Goal: Task Accomplishment & Management: Use online tool/utility

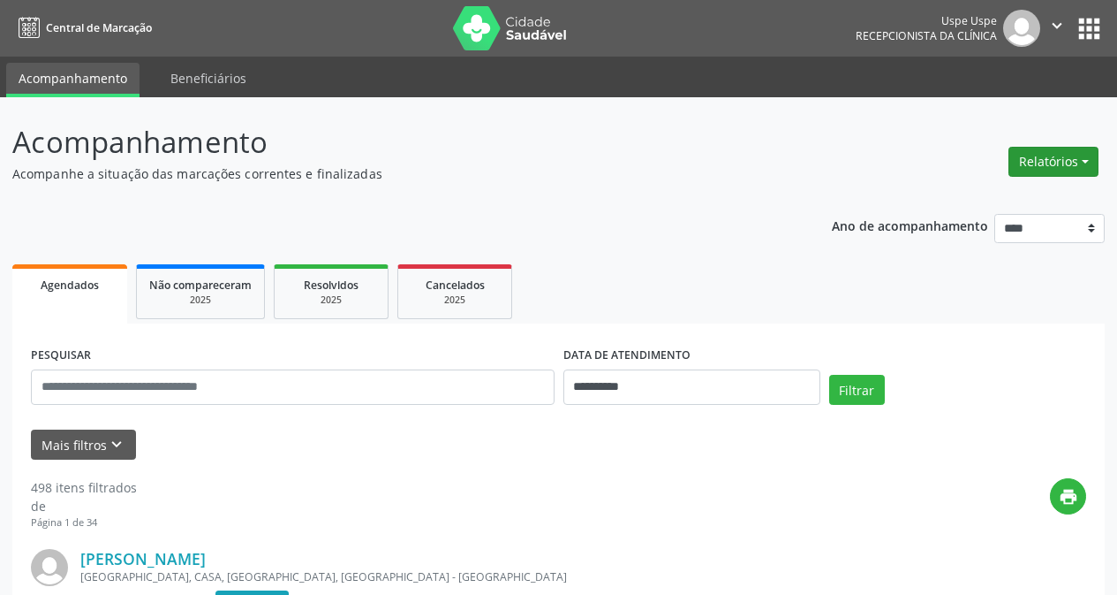
click at [1084, 157] on button "Relatórios" at bounding box center [1054, 162] width 90 height 30
click at [1032, 191] on link "Agendamentos" at bounding box center [1003, 199] width 190 height 25
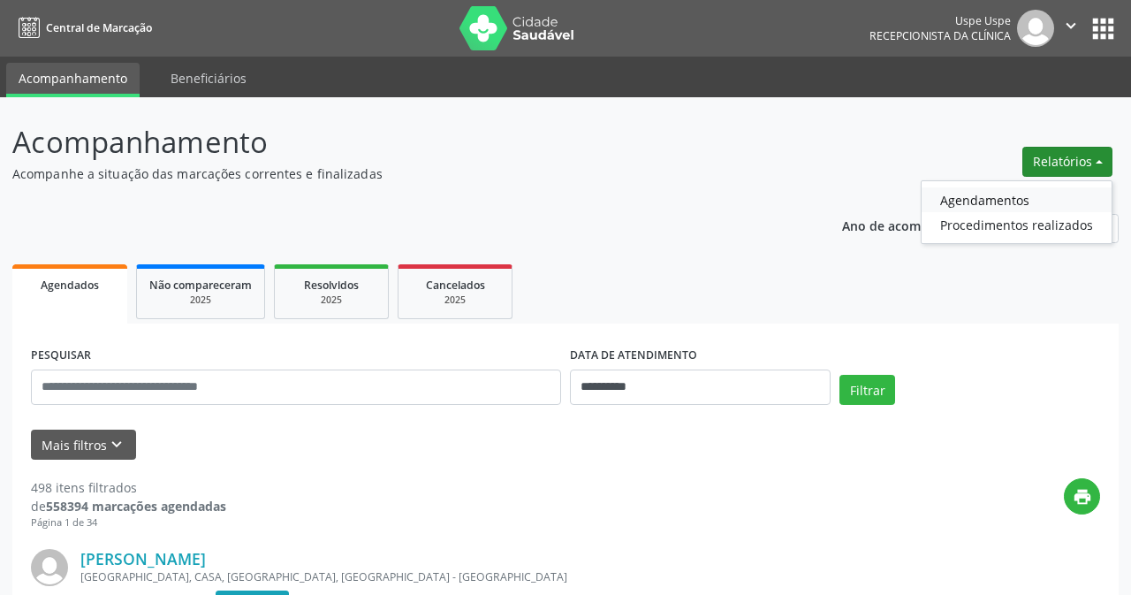
select select "*"
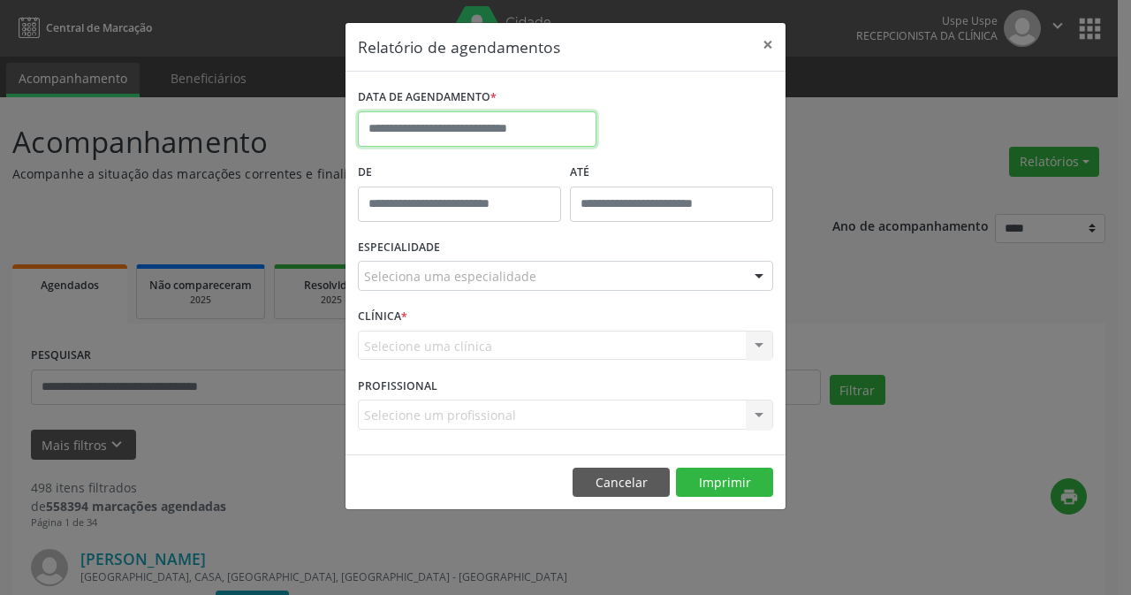
click at [551, 132] on input "text" at bounding box center [477, 128] width 239 height 35
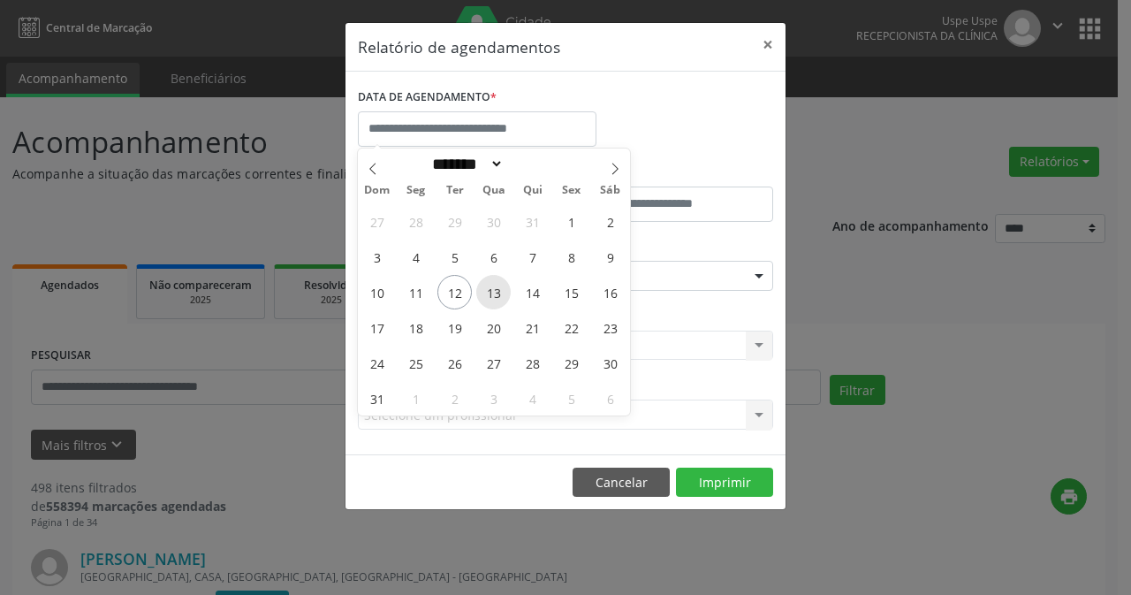
click at [485, 294] on span "13" at bounding box center [493, 292] width 34 height 34
type input "**********"
click at [485, 294] on span "13" at bounding box center [493, 292] width 34 height 34
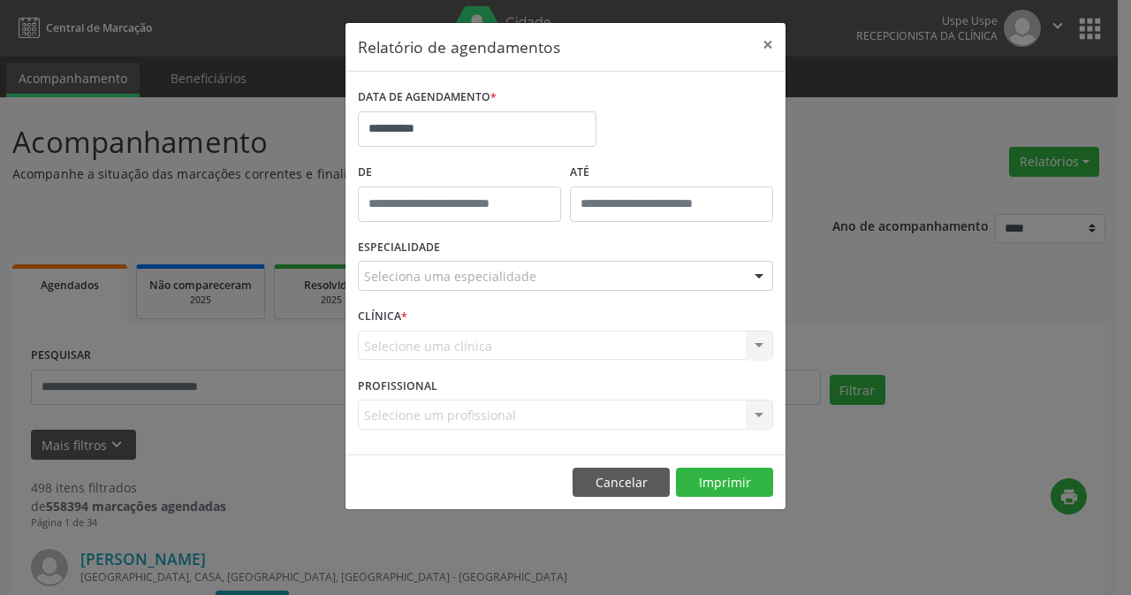
click at [635, 275] on div "Seleciona uma especialidade" at bounding box center [565, 276] width 415 height 30
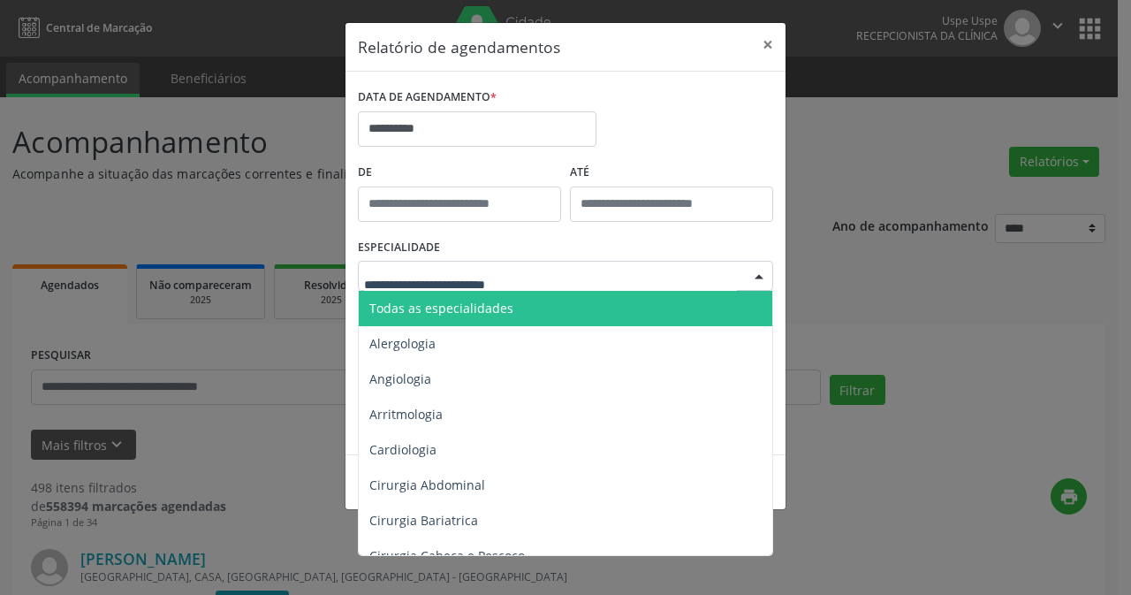
click at [622, 312] on span "Todas as especialidades" at bounding box center [567, 308] width 416 height 35
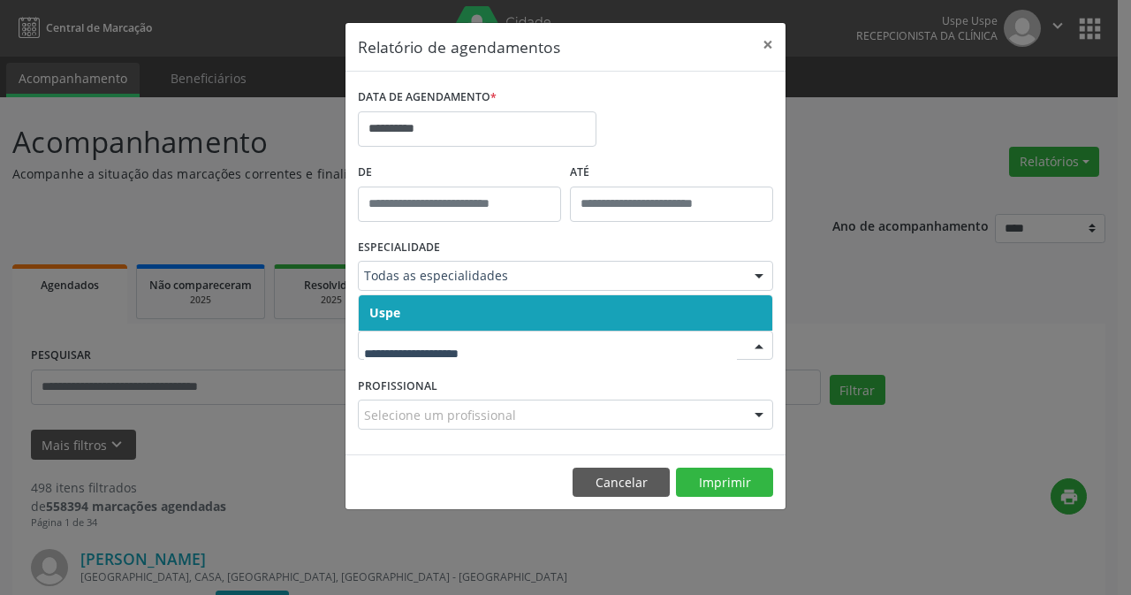
click at [629, 310] on span "Uspe" at bounding box center [565, 312] width 413 height 35
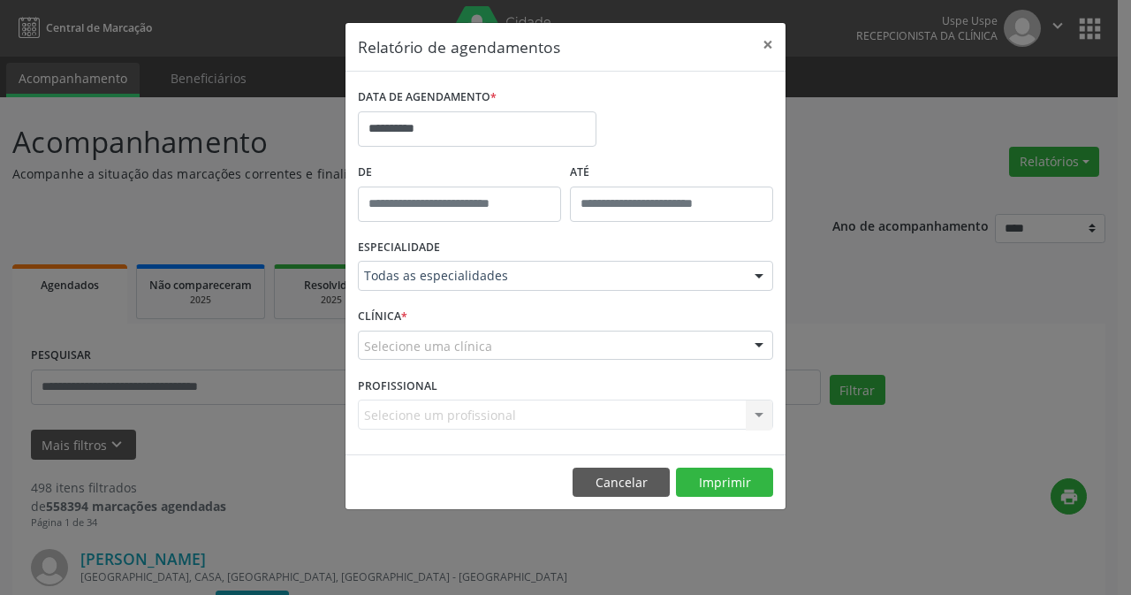
click at [628, 343] on div "Selecione uma clínica" at bounding box center [565, 345] width 415 height 30
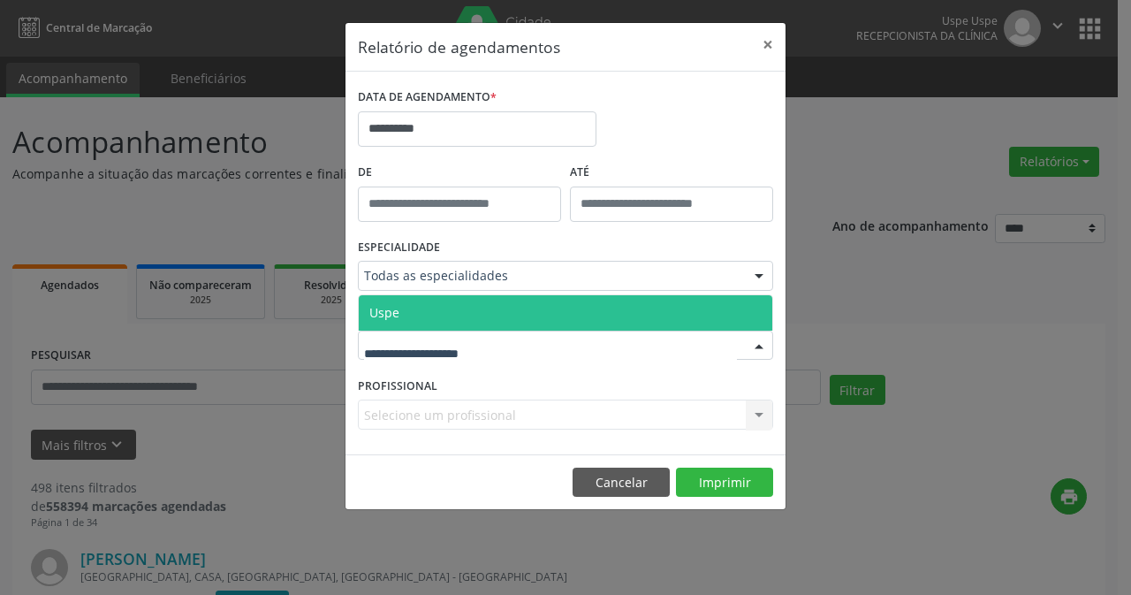
click at [568, 317] on span "Uspe" at bounding box center [565, 312] width 413 height 35
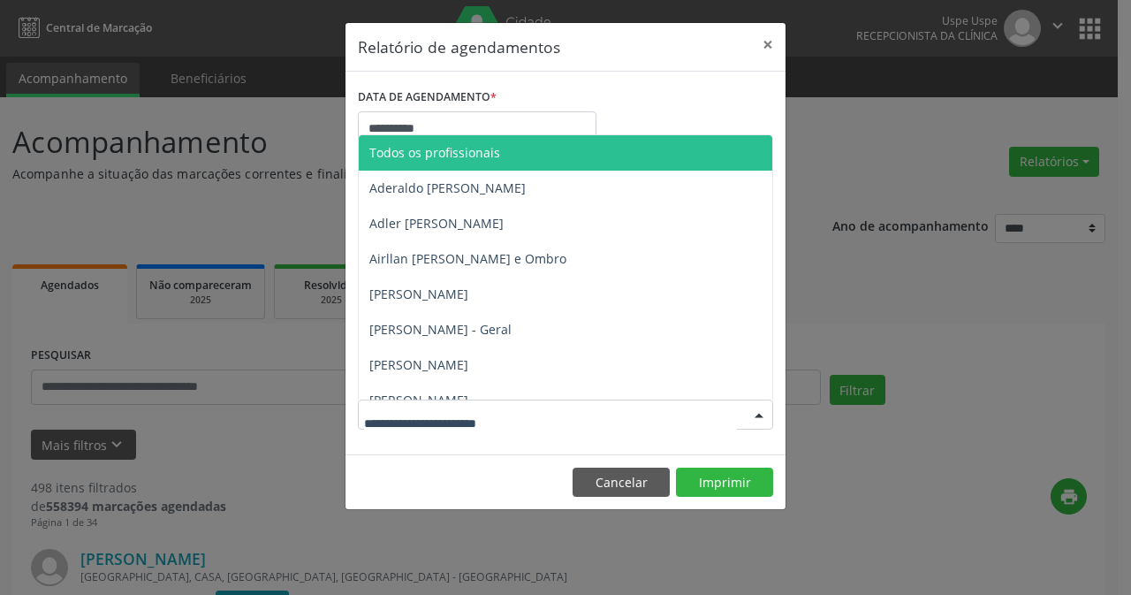
click at [723, 424] on div at bounding box center [565, 414] width 415 height 30
click at [555, 163] on span "Todos os profissionais" at bounding box center [603, 152] width 488 height 35
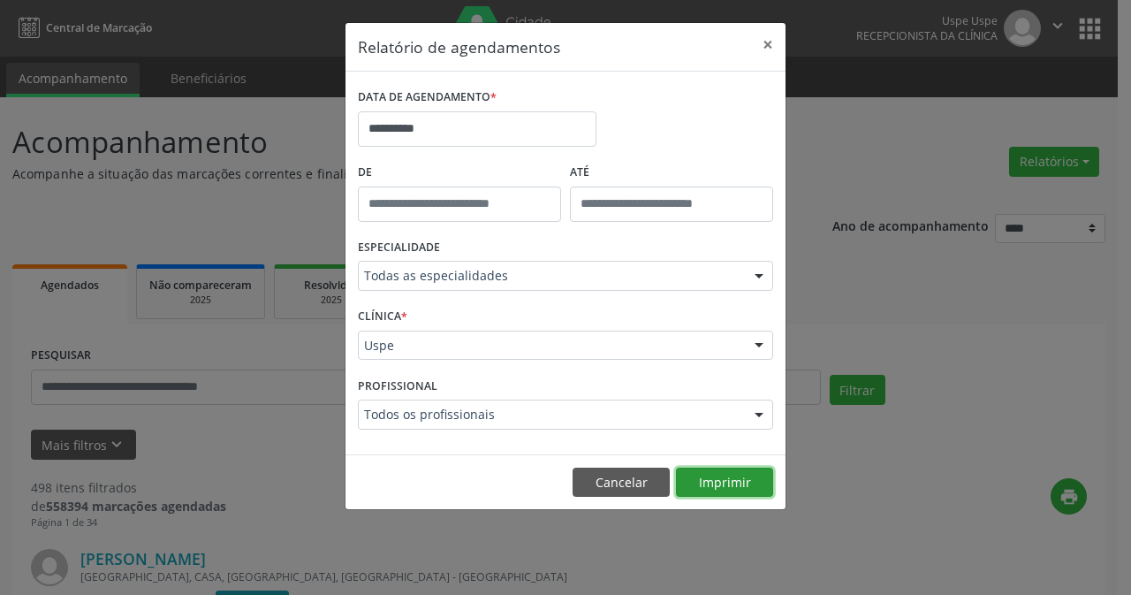
click at [700, 477] on button "Imprimir" at bounding box center [724, 482] width 97 height 30
